Goal: Information Seeking & Learning: Learn about a topic

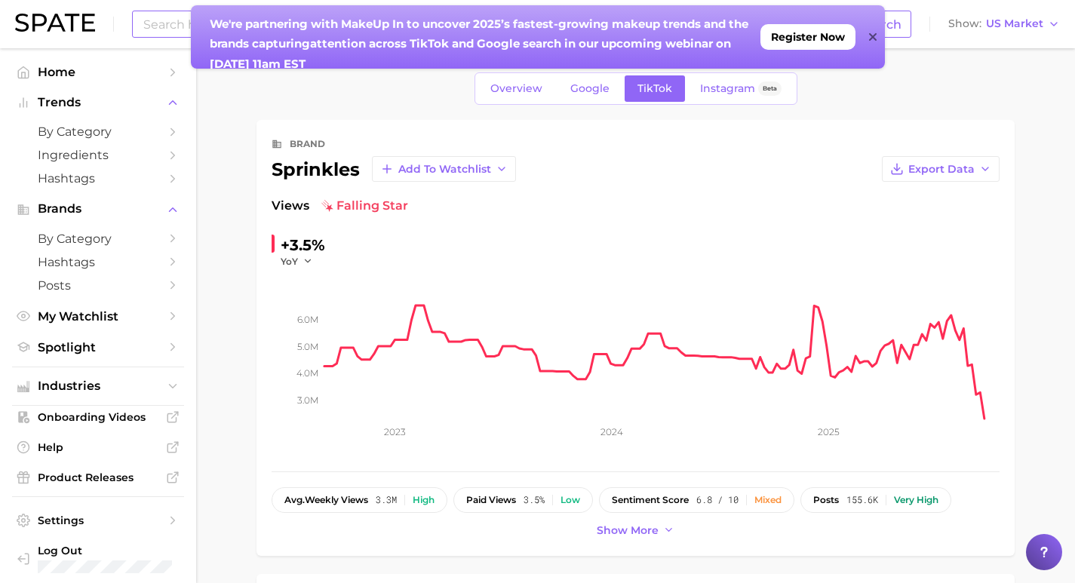
click at [288, 26] on strong "We're partnering with MakeUp In to" at bounding box center [315, 24] width 210 height 14
click at [875, 35] on icon at bounding box center [873, 37] width 8 height 12
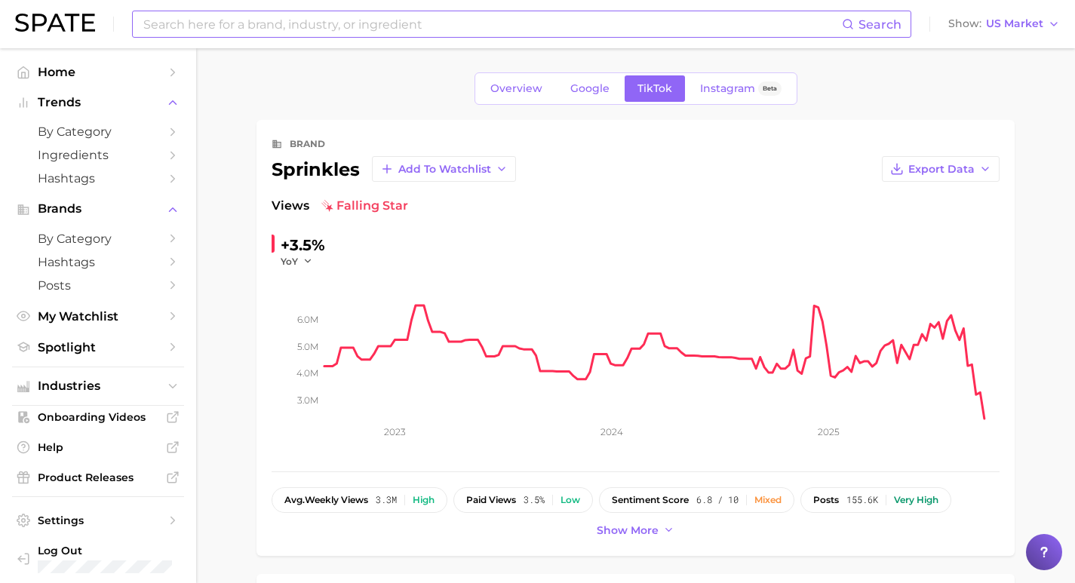
click at [452, 14] on input at bounding box center [492, 24] width 700 height 26
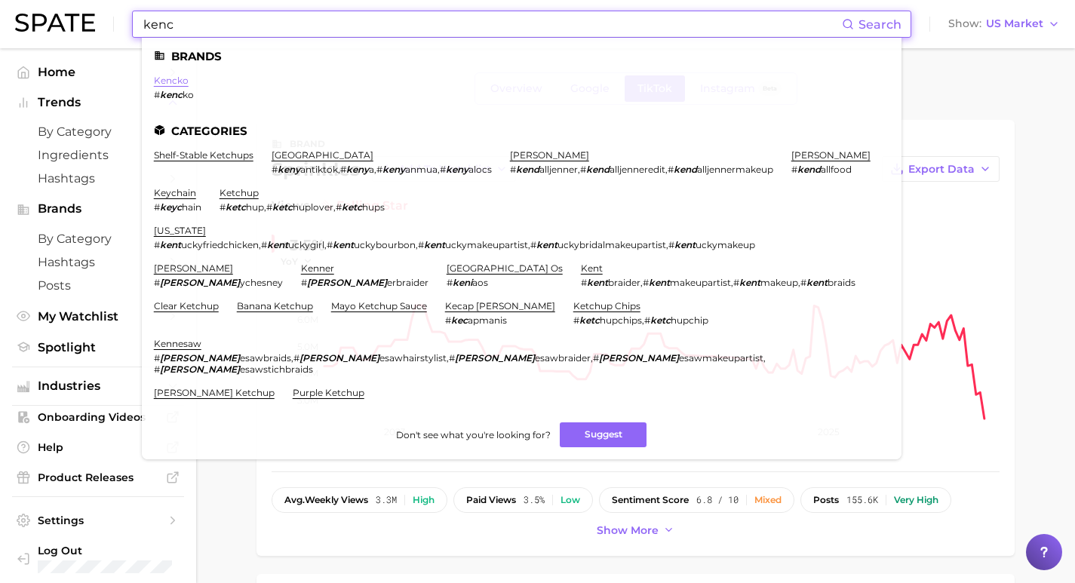
type input "kenc"
click at [168, 83] on link "kencko" at bounding box center [171, 80] width 35 height 11
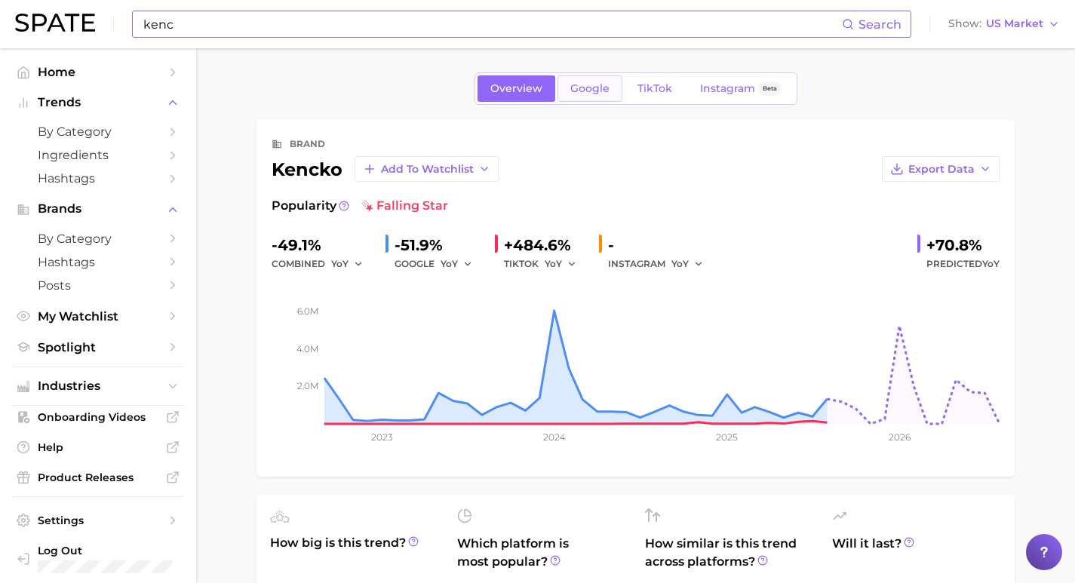
click at [593, 80] on link "Google" at bounding box center [590, 88] width 65 height 26
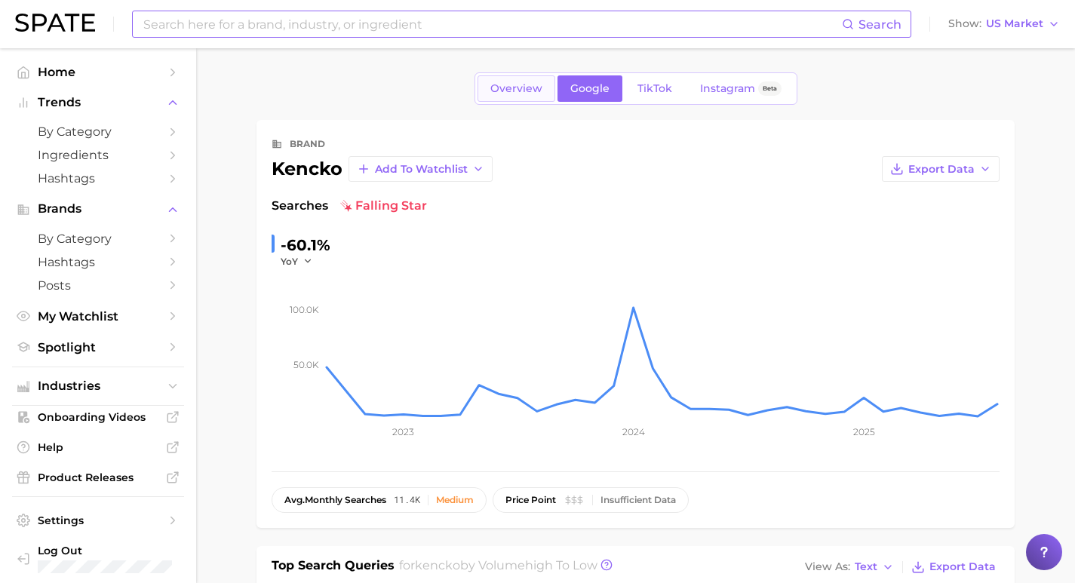
click at [536, 81] on link "Overview" at bounding box center [517, 88] width 78 height 26
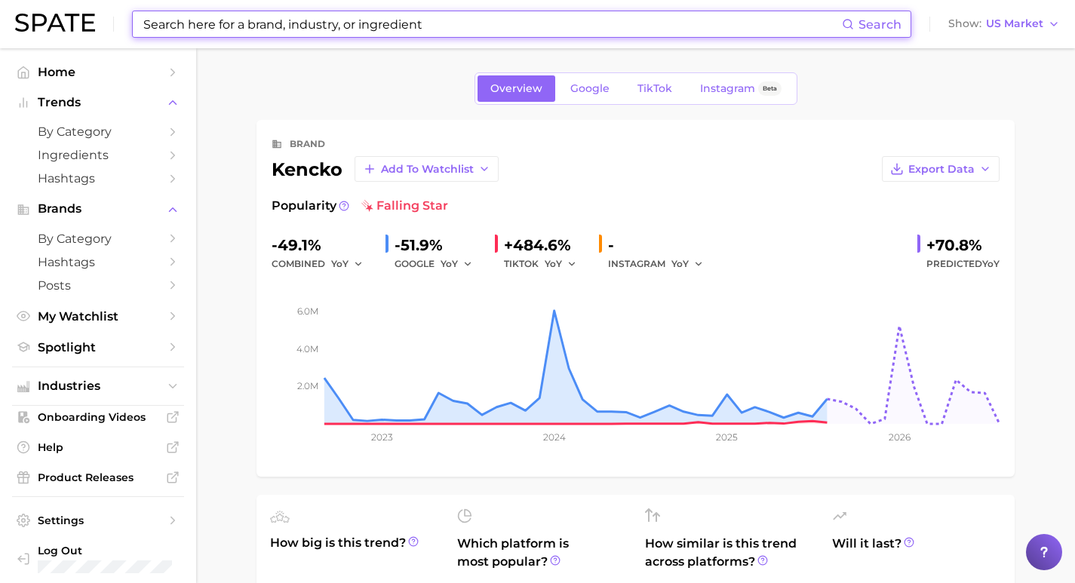
scroll to position [2, 0]
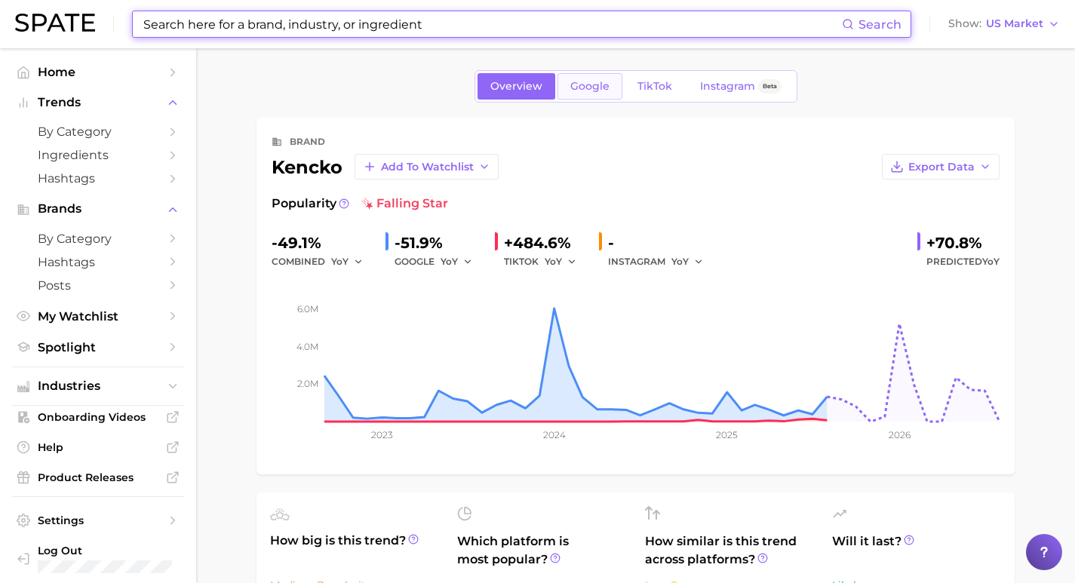
click at [600, 77] on link "Google" at bounding box center [590, 86] width 65 height 26
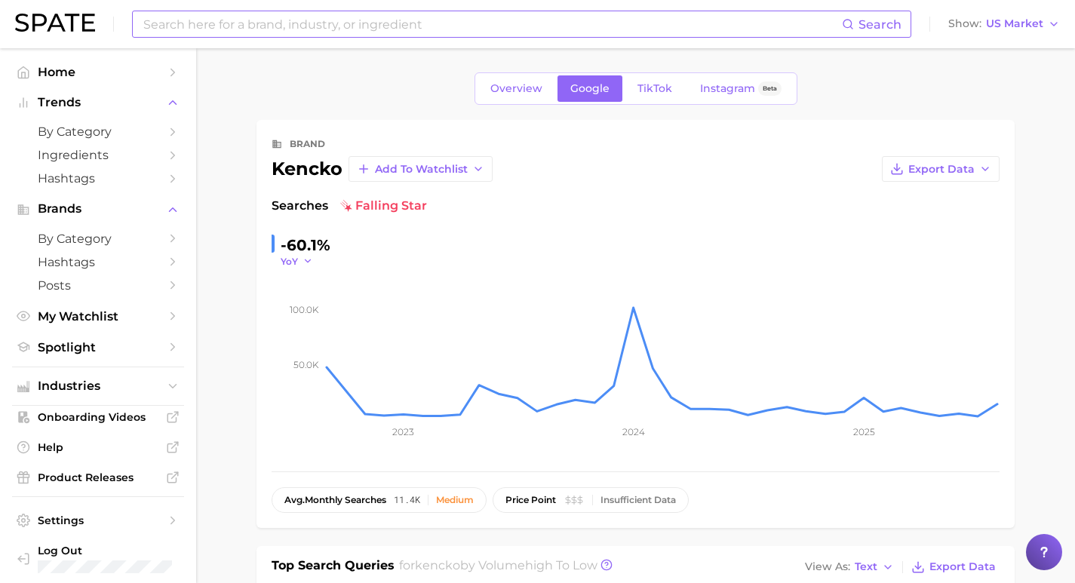
click at [306, 260] on icon "button" at bounding box center [308, 261] width 11 height 11
click at [304, 338] on span "MoM" at bounding box center [301, 337] width 26 height 13
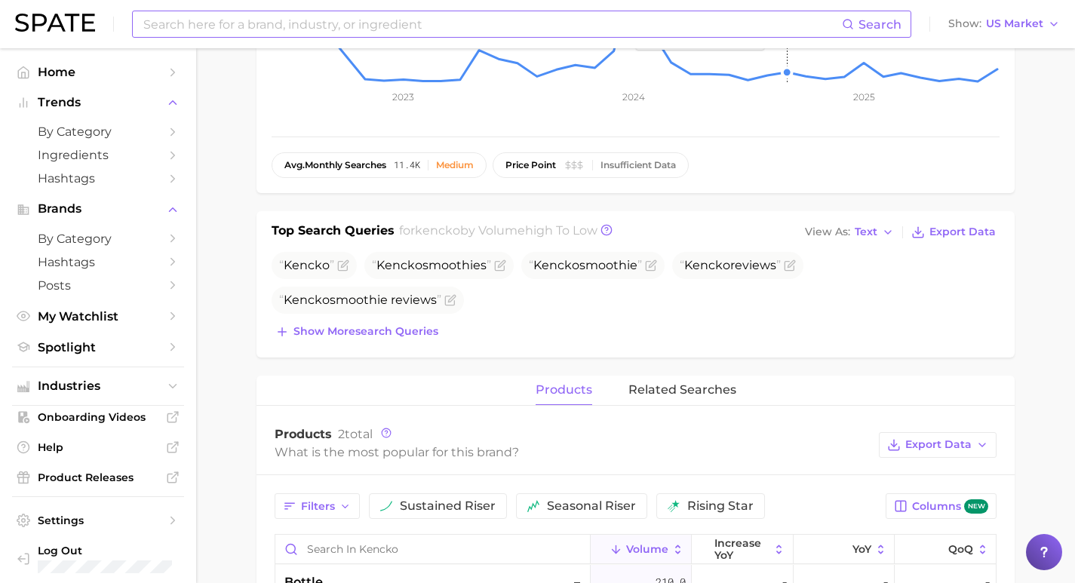
scroll to position [343, 0]
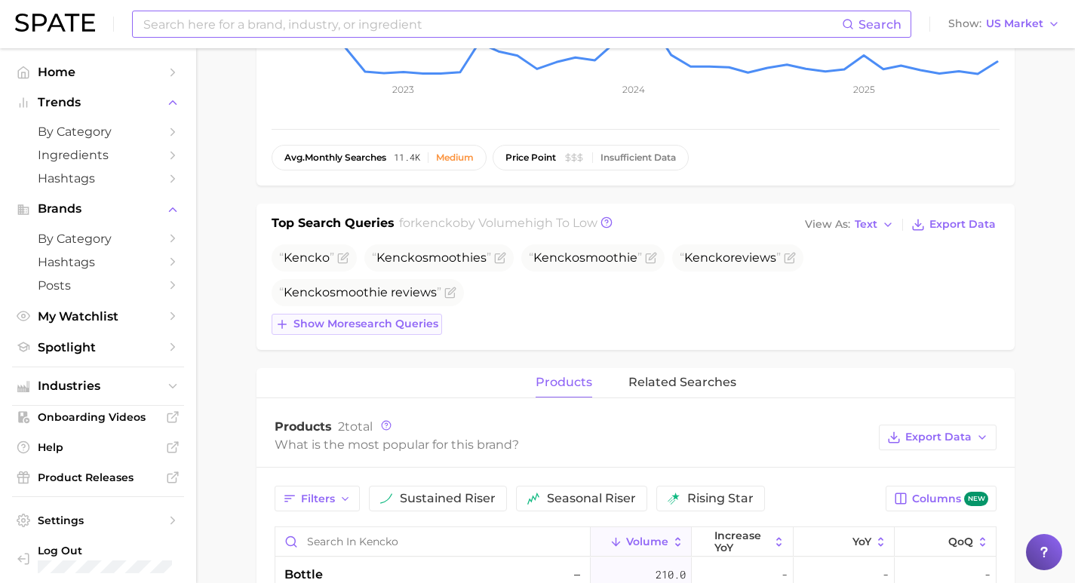
click at [388, 331] on span "Show more search queries" at bounding box center [366, 324] width 145 height 13
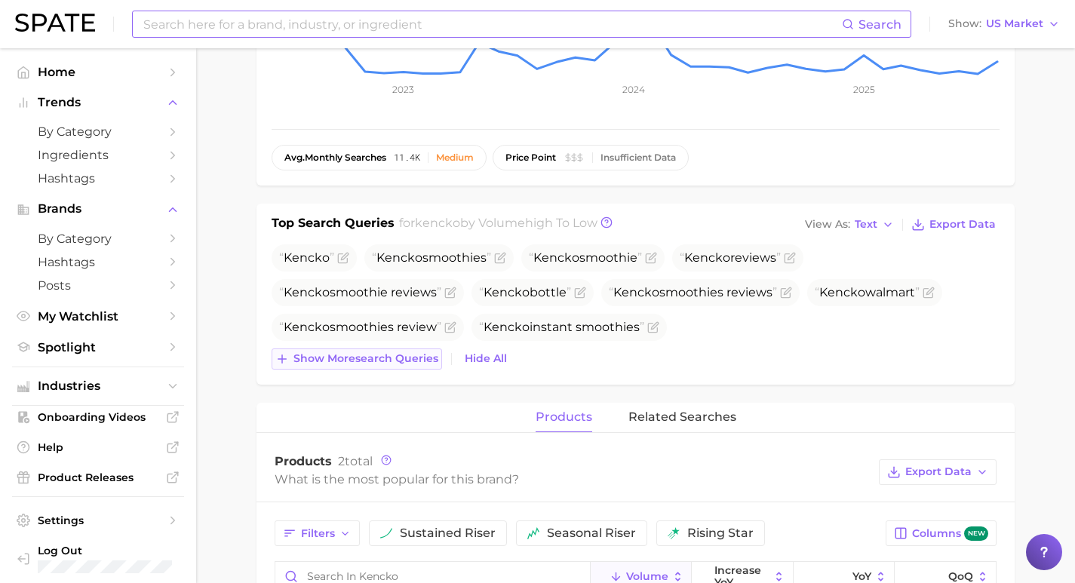
click at [405, 358] on span "Show more search queries" at bounding box center [366, 358] width 145 height 13
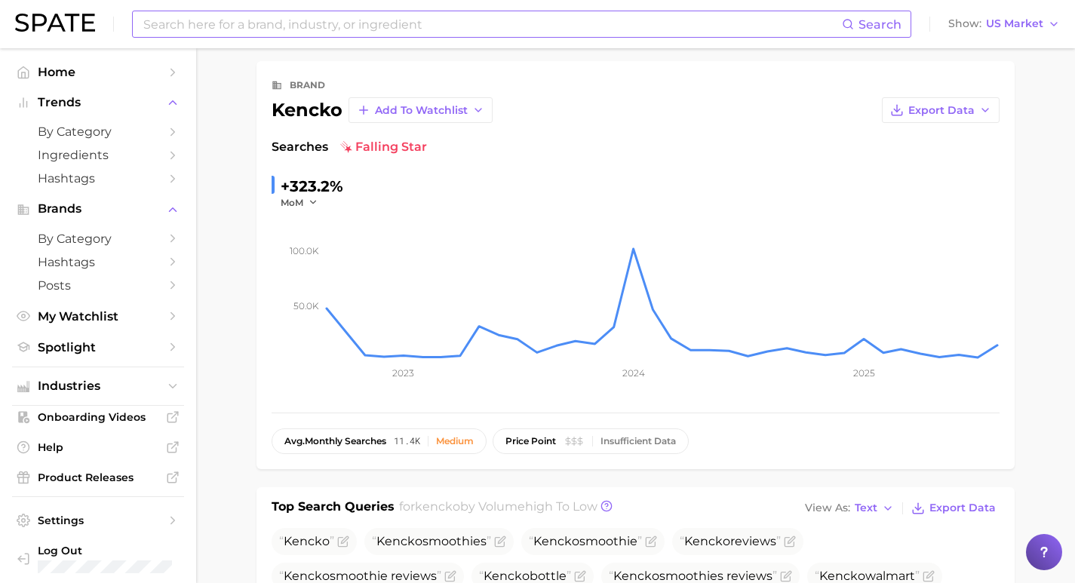
scroll to position [0, 0]
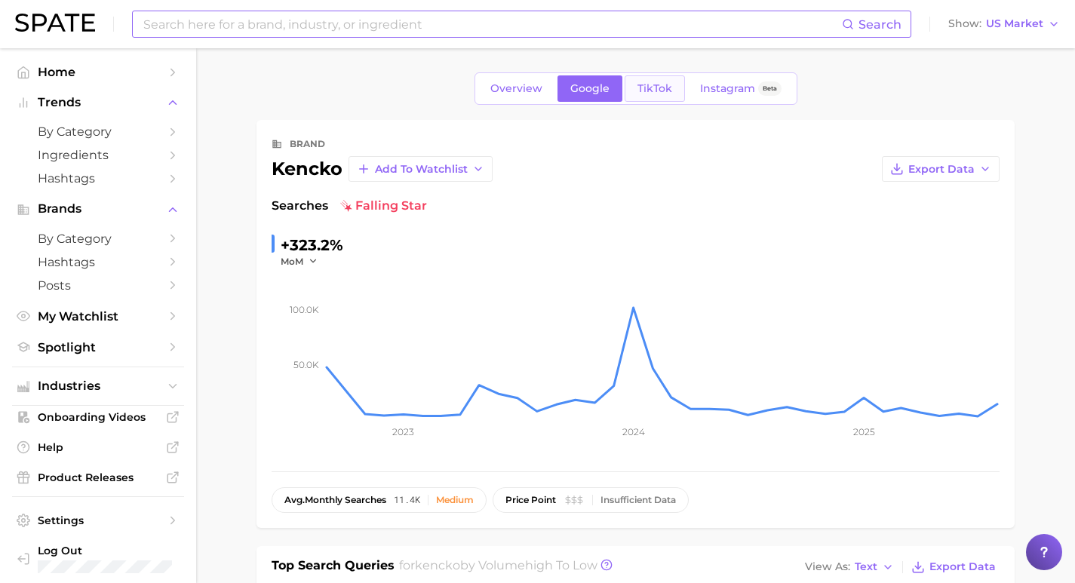
click at [654, 87] on span "TikTok" at bounding box center [655, 88] width 35 height 13
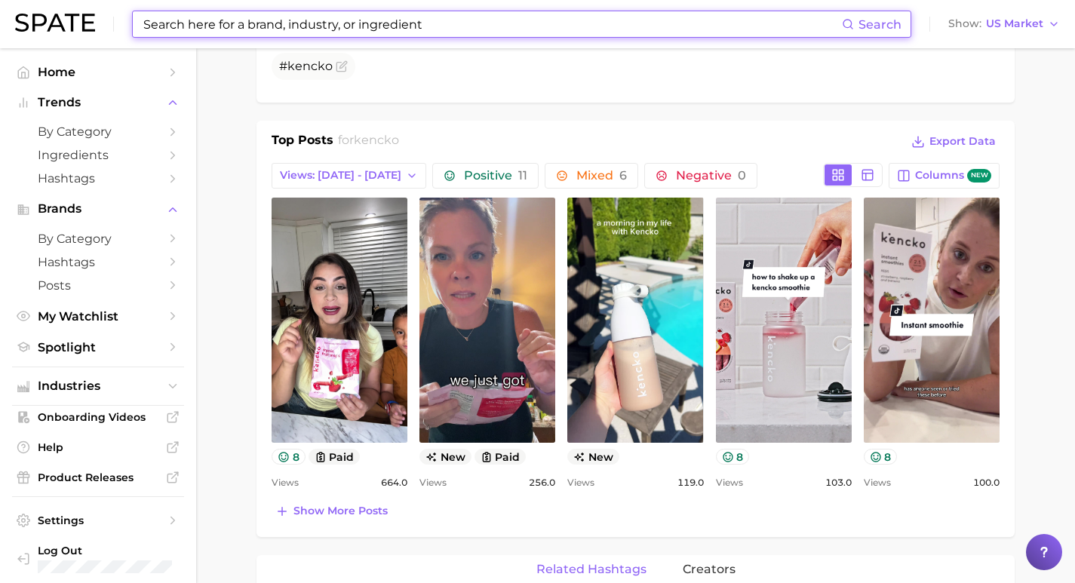
scroll to position [563, 0]
click at [360, 516] on span "Show more posts" at bounding box center [341, 510] width 94 height 13
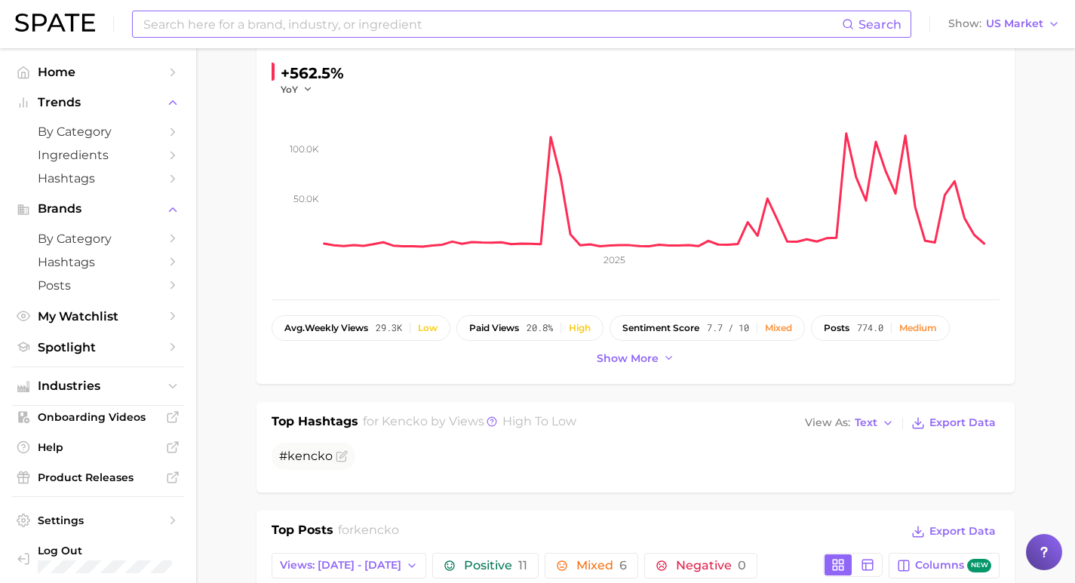
scroll to position [168, 0]
